Goal: Information Seeking & Learning: Understand process/instructions

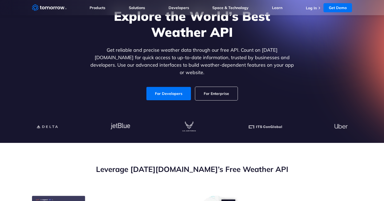
scroll to position [49, 0]
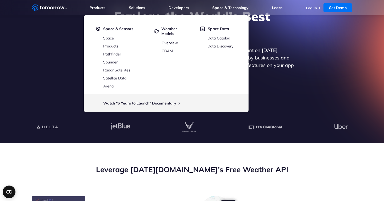
click at [222, 122] on div at bounding box center [192, 127] width 312 height 11
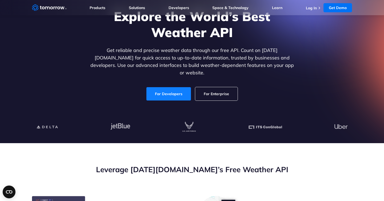
click at [173, 87] on link "For Developers" at bounding box center [169, 93] width 45 height 13
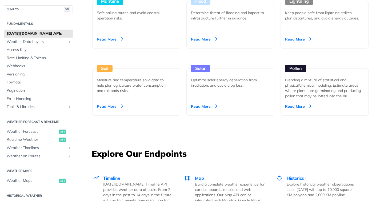
scroll to position [784, 0]
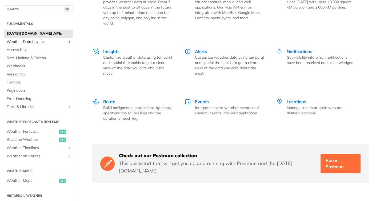
click at [42, 43] on span "Weather Data Layers" at bounding box center [36, 41] width 59 height 5
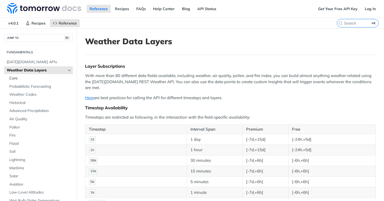
click at [35, 78] on span "Core" at bounding box center [40, 78] width 62 height 5
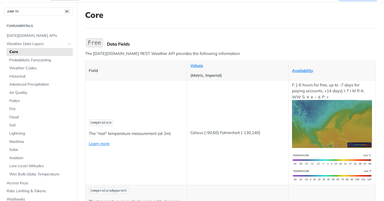
scroll to position [101, 0]
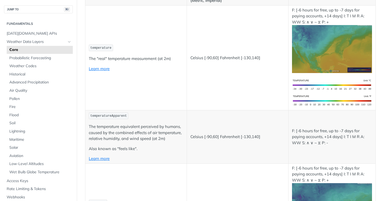
click at [212, 142] on td "Celsius [-90,60] Fahrenheit [-130,140]" at bounding box center [238, 137] width 102 height 53
click at [212, 135] on p "Celsius [-90,60] Fahrenheit [-130,140]" at bounding box center [238, 137] width 94 height 6
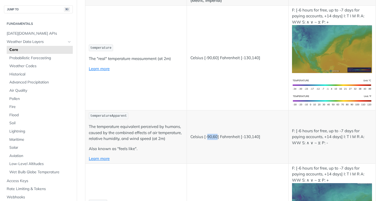
click at [212, 135] on p "Celsius [-90,60] Fahrenheit [-130,140]" at bounding box center [238, 137] width 94 height 6
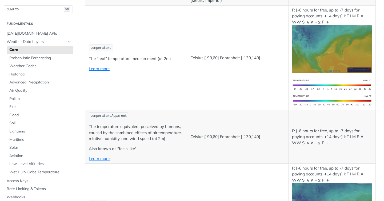
click at [212, 135] on p "Celsius [-90,60] Fahrenheit [-130,140]" at bounding box center [238, 137] width 94 height 6
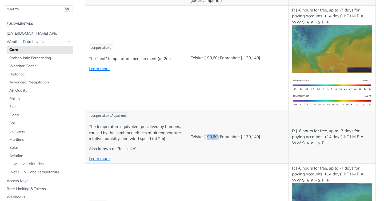
click at [212, 135] on p "Celsius [-90,60] Fahrenheit [-130,140]" at bounding box center [238, 137] width 94 height 6
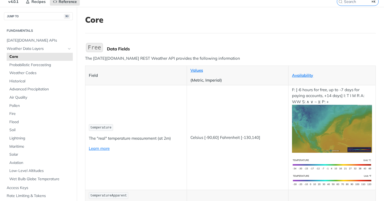
scroll to position [14, 0]
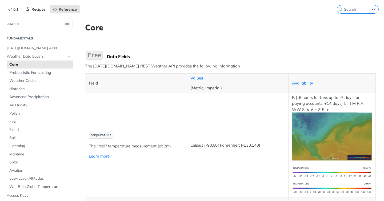
click at [100, 55] on img "Expand image" at bounding box center [94, 55] width 19 height 11
click at [107, 50] on span "Expand image" at bounding box center [107, 50] width 0 height 0
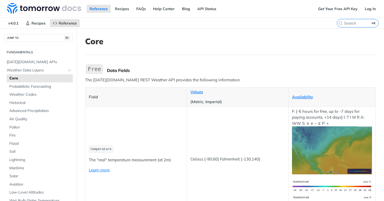
scroll to position [14, 0]
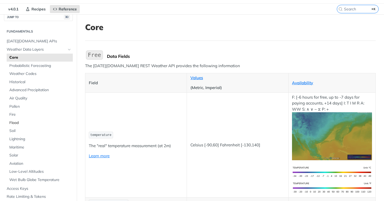
scroll to position [28, 0]
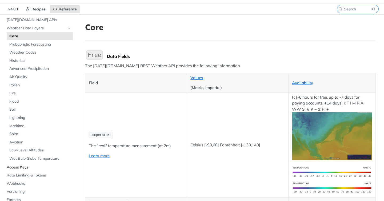
click at [41, 166] on span "Access Keys" at bounding box center [39, 167] width 65 height 5
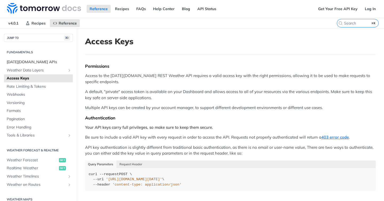
click at [45, 58] on link "[DATE][DOMAIN_NAME] APIs" at bounding box center [38, 62] width 69 height 8
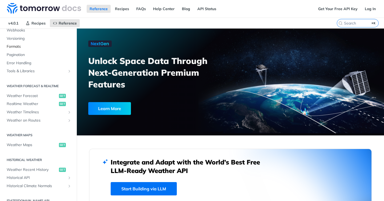
scroll to position [65, 0]
click at [38, 94] on span "Weather Forecast" at bounding box center [32, 95] width 51 height 5
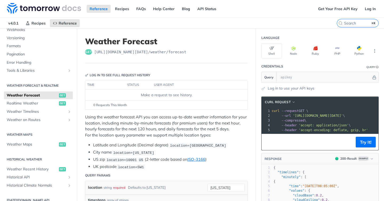
scroll to position [13, 0]
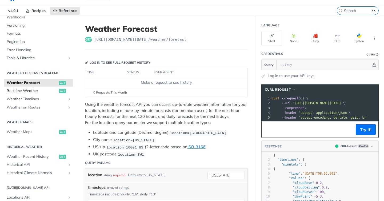
click at [37, 89] on span "Realtime Weather" at bounding box center [32, 90] width 51 height 5
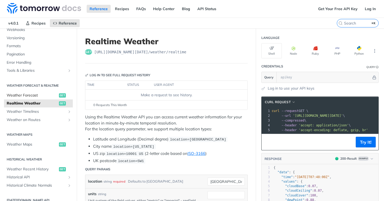
click at [38, 96] on span "Weather Forecast" at bounding box center [32, 95] width 51 height 5
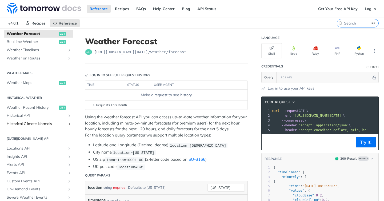
scroll to position [122, 0]
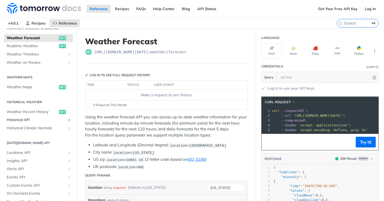
click at [50, 119] on span "Historical API" at bounding box center [36, 119] width 59 height 5
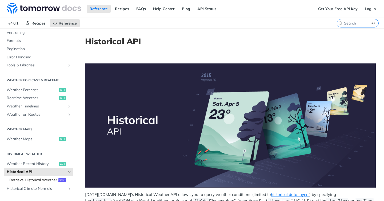
scroll to position [57, 0]
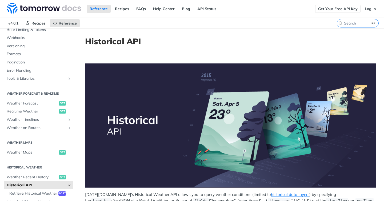
click at [337, 9] on link "Get Your Free API Key" at bounding box center [338, 9] width 45 height 8
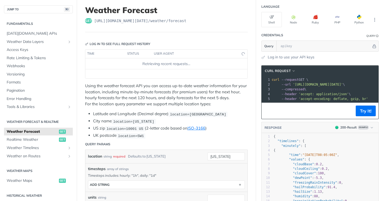
scroll to position [90, 0]
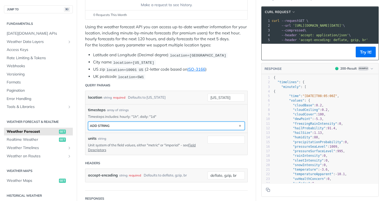
click at [176, 123] on button "ADD string" at bounding box center [166, 126] width 156 height 8
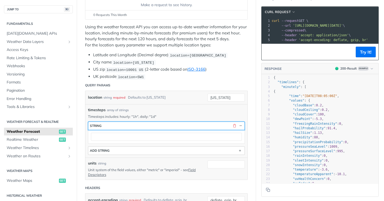
click at [176, 123] on button "string" at bounding box center [166, 126] width 156 height 8
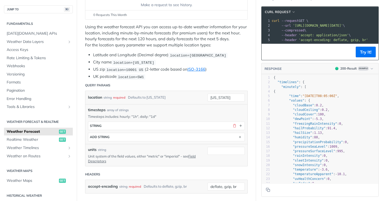
click at [174, 43] on p "Using the weather forecast API you can access up-to-date weather information fo…" at bounding box center [166, 36] width 163 height 24
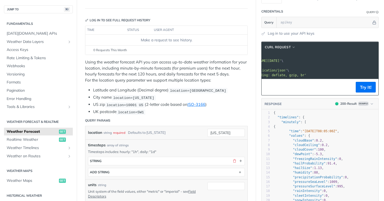
scroll to position [0, 0]
drag, startPoint x: 290, startPoint y: 62, endPoint x: 373, endPoint y: 63, distance: 82.5
click at [373, 63] on pre "--url 'https://api.tomorrow.io/v4/weather/forecast?location=new%20york&timestep…" at bounding box center [292, 60] width 174 height 5
copy span "https://api.tomorrow.io/v4/weather/forecast?location=new%20york&timesteps="
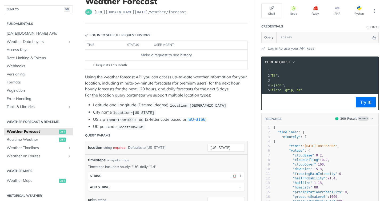
scroll to position [4, 0]
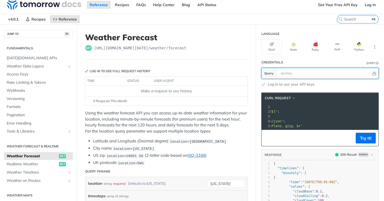
click at [299, 74] on input "text" at bounding box center [325, 73] width 94 height 11
click at [374, 73] on icon "Hide" at bounding box center [375, 74] width 4 height 4
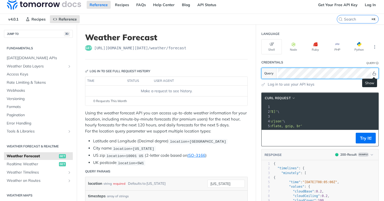
click at [374, 73] on icon "Show" at bounding box center [375, 74] width 4 height 4
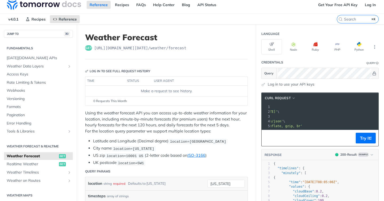
click at [291, 82] on link "Log in to use your API keys" at bounding box center [291, 85] width 47 height 6
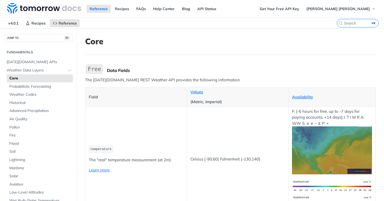
scroll to position [65, 0]
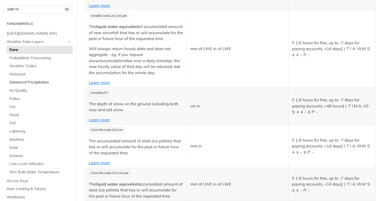
scroll to position [1513, 0]
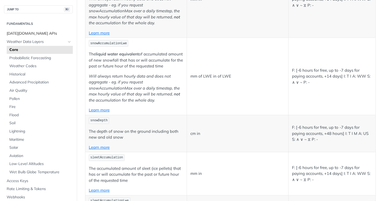
click at [40, 31] on link "[DATE][DOMAIN_NAME] APIs" at bounding box center [38, 34] width 69 height 8
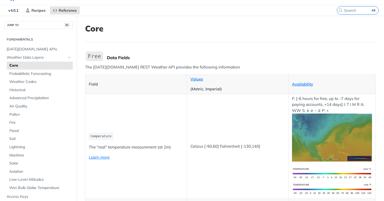
scroll to position [15, 0]
